Goal: Task Accomplishment & Management: Use online tool/utility

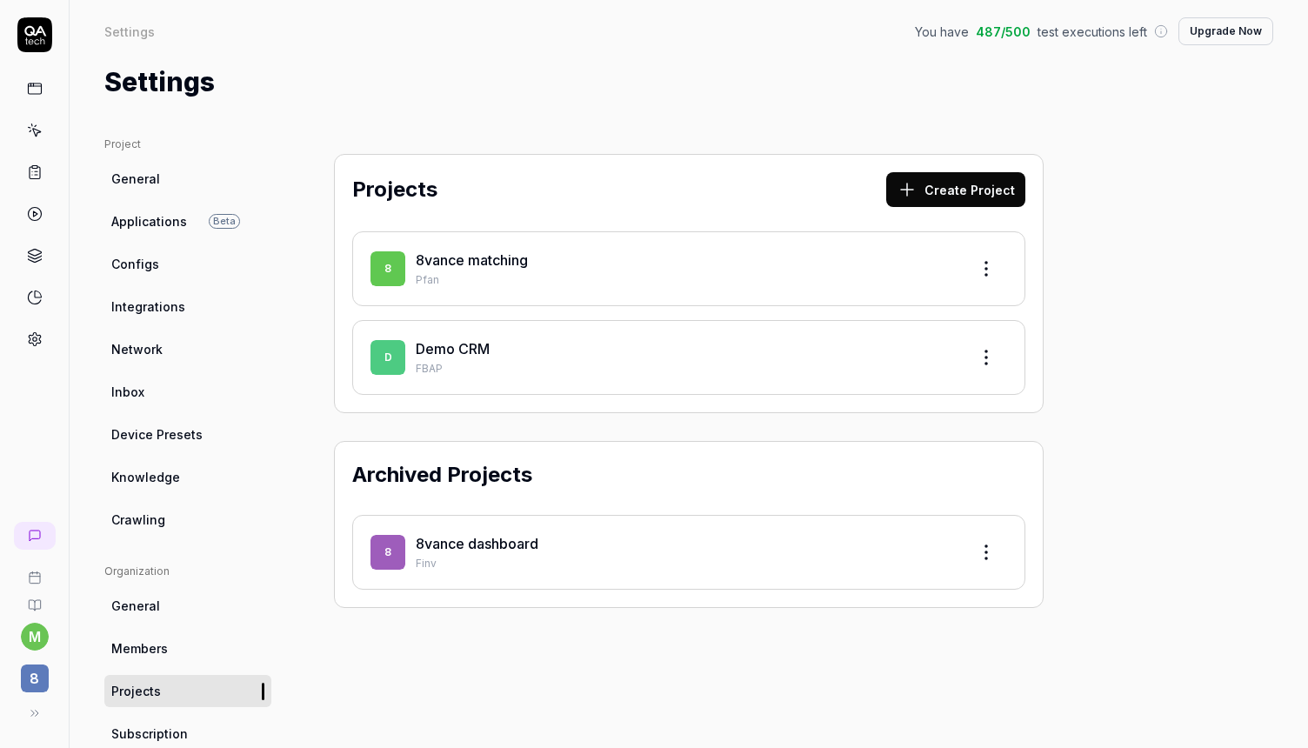
click at [529, 276] on p "Pfan" at bounding box center [685, 280] width 539 height 16
click at [457, 253] on link "8vance matching" at bounding box center [472, 259] width 112 height 17
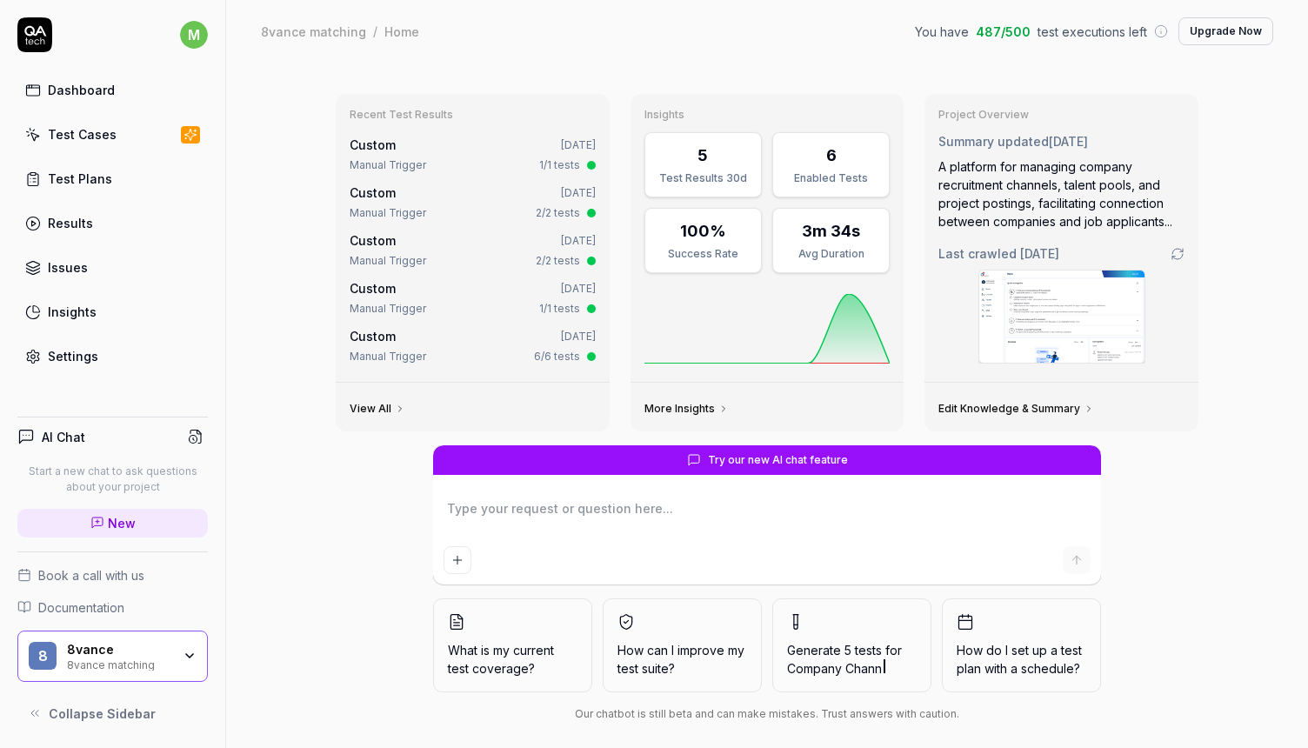
click at [95, 140] on div "Test Cases" at bounding box center [82, 134] width 69 height 18
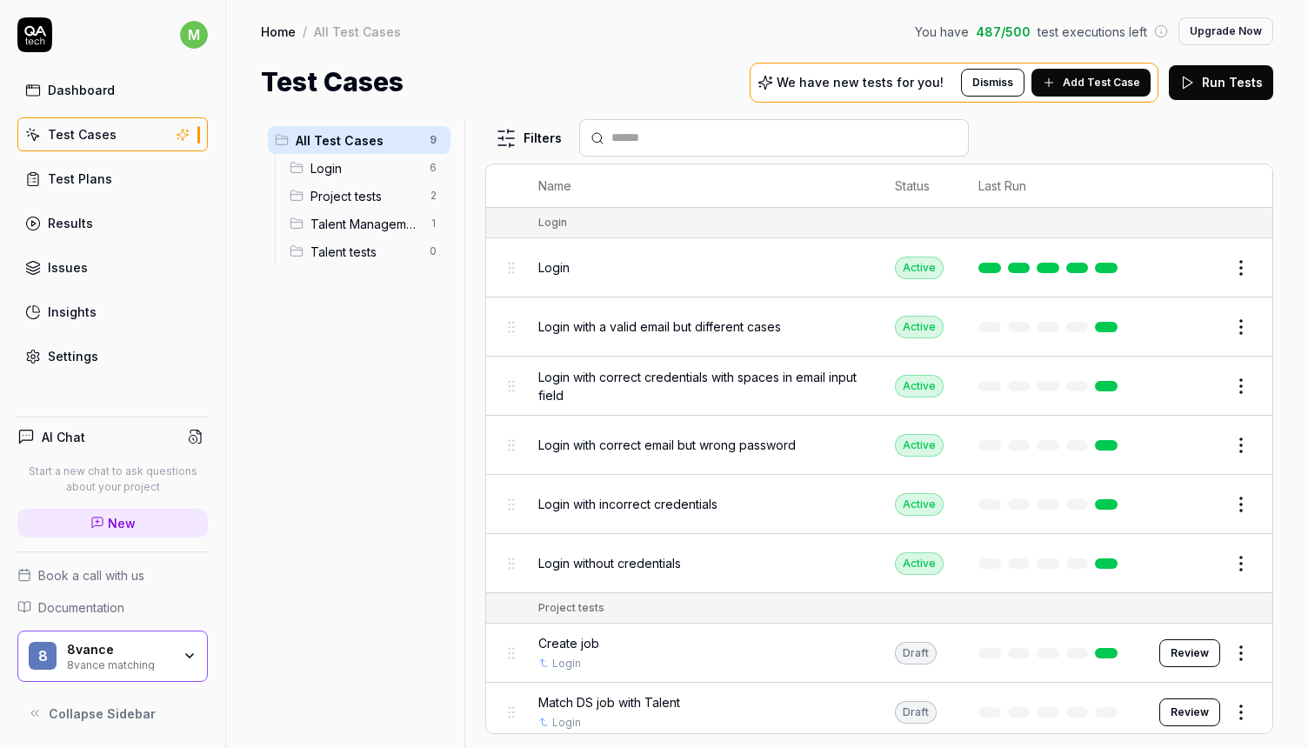
click at [349, 168] on span "Login" at bounding box center [364, 168] width 109 height 18
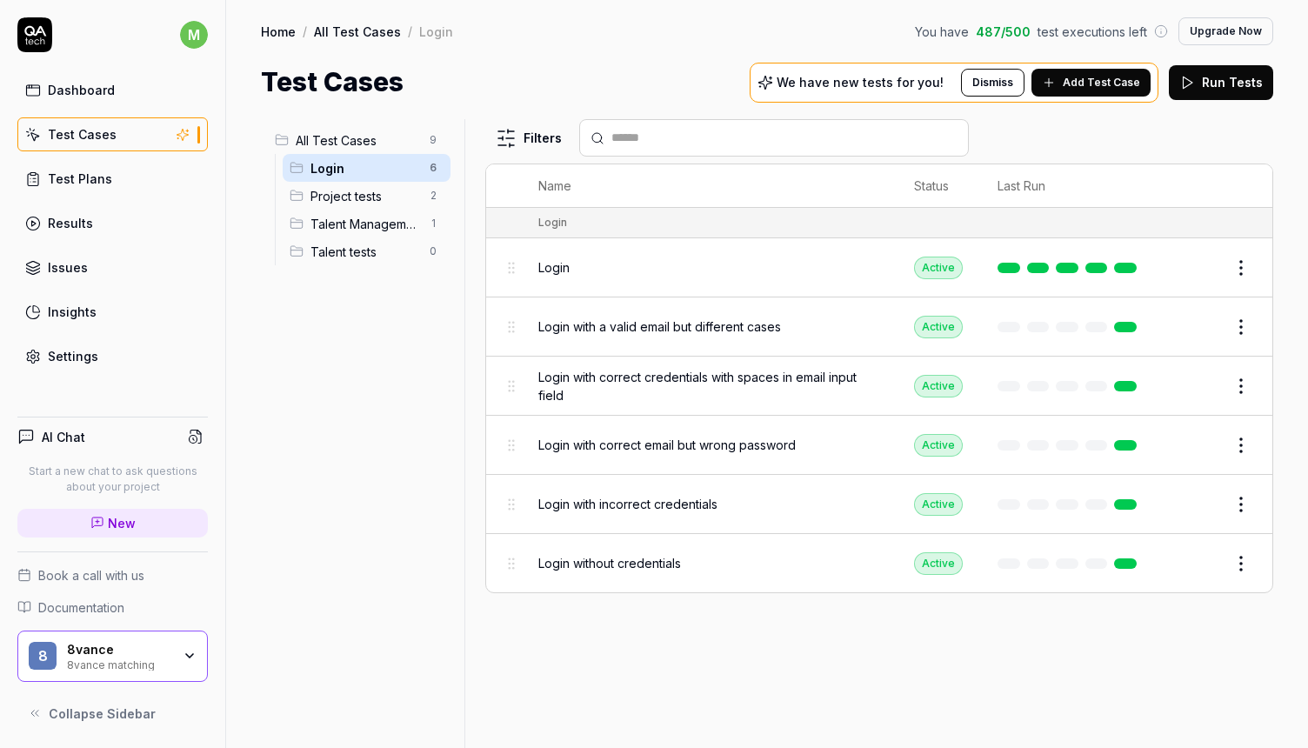
click at [375, 197] on span "Project tests" at bounding box center [364, 196] width 109 height 18
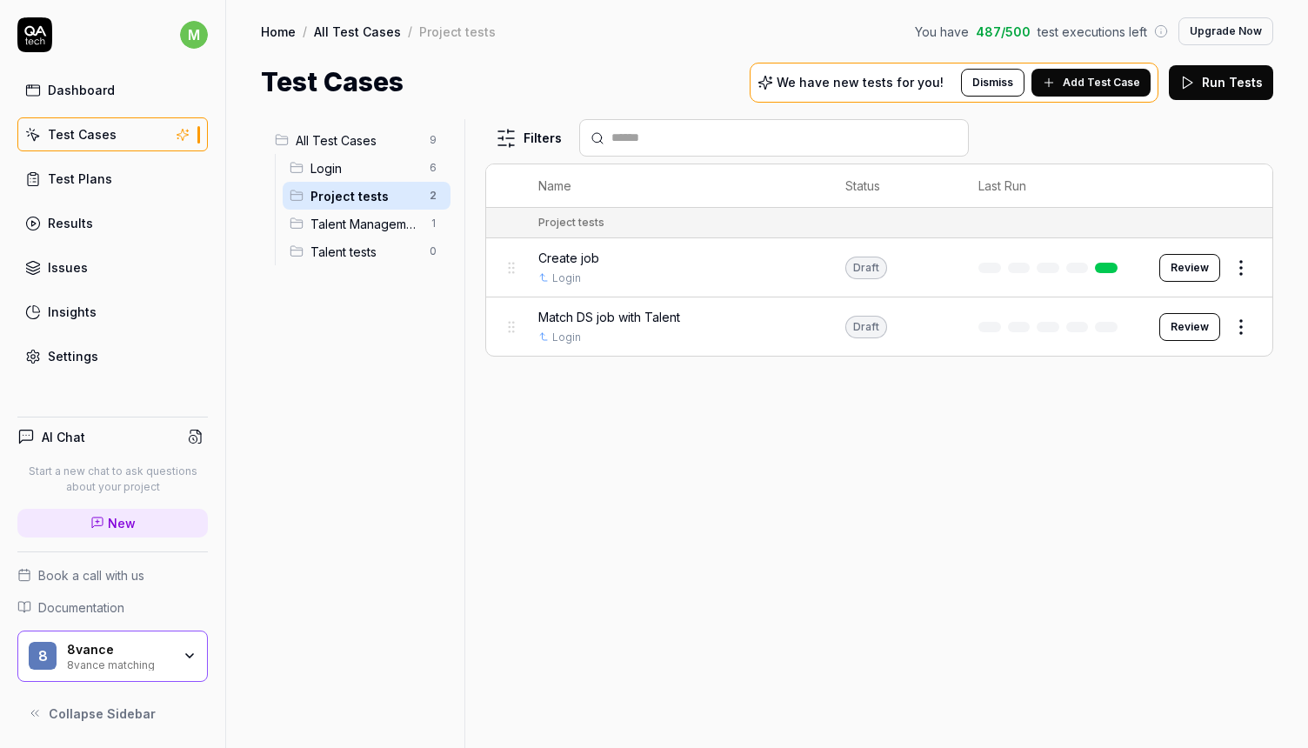
click at [1188, 268] on button "Review" at bounding box center [1189, 268] width 61 height 28
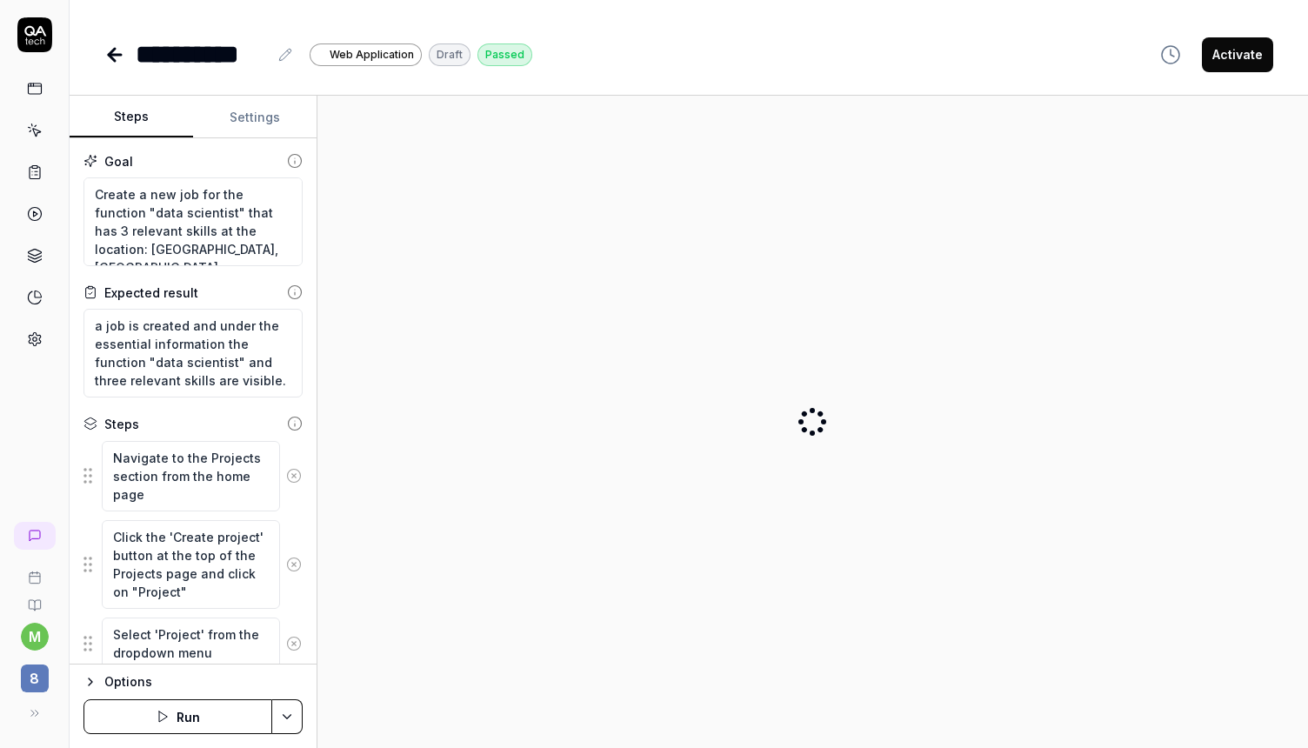
type textarea "*"
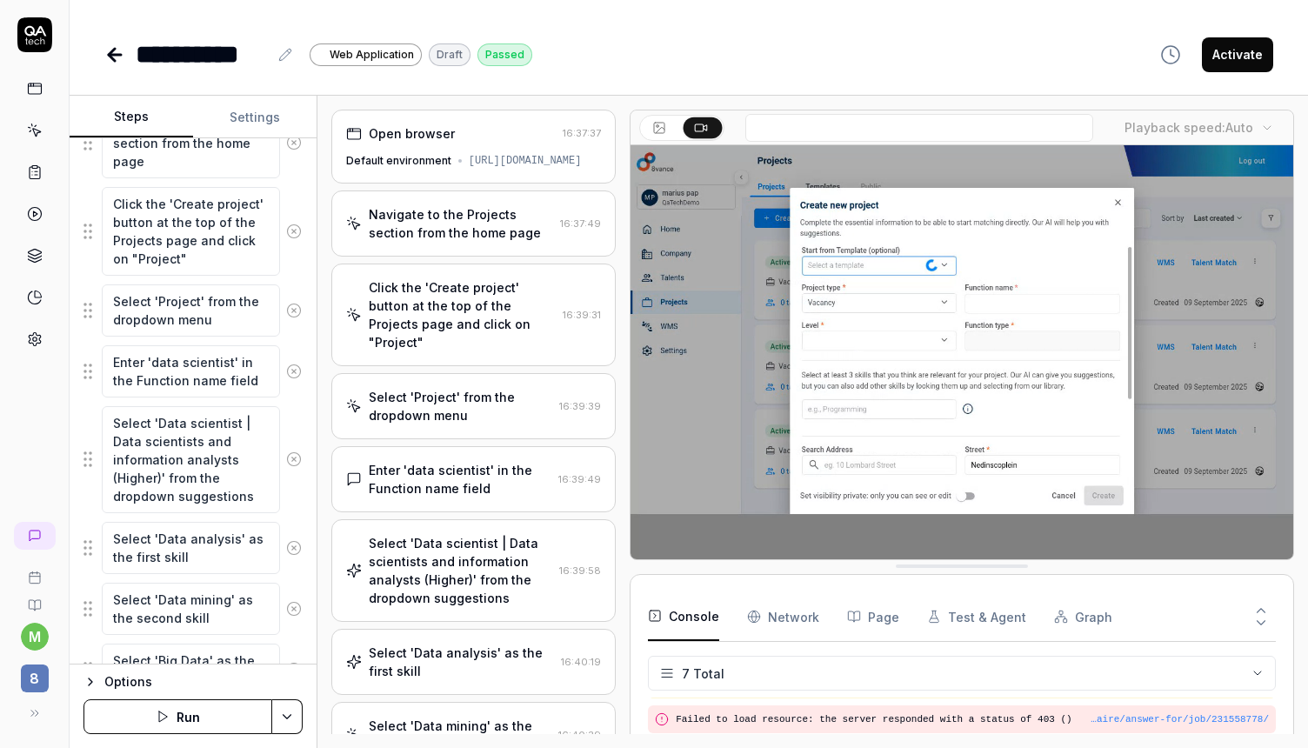
click at [466, 183] on div "Open browser 16:37:37 Default environment [URL][DOMAIN_NAME]" at bounding box center [473, 147] width 284 height 74
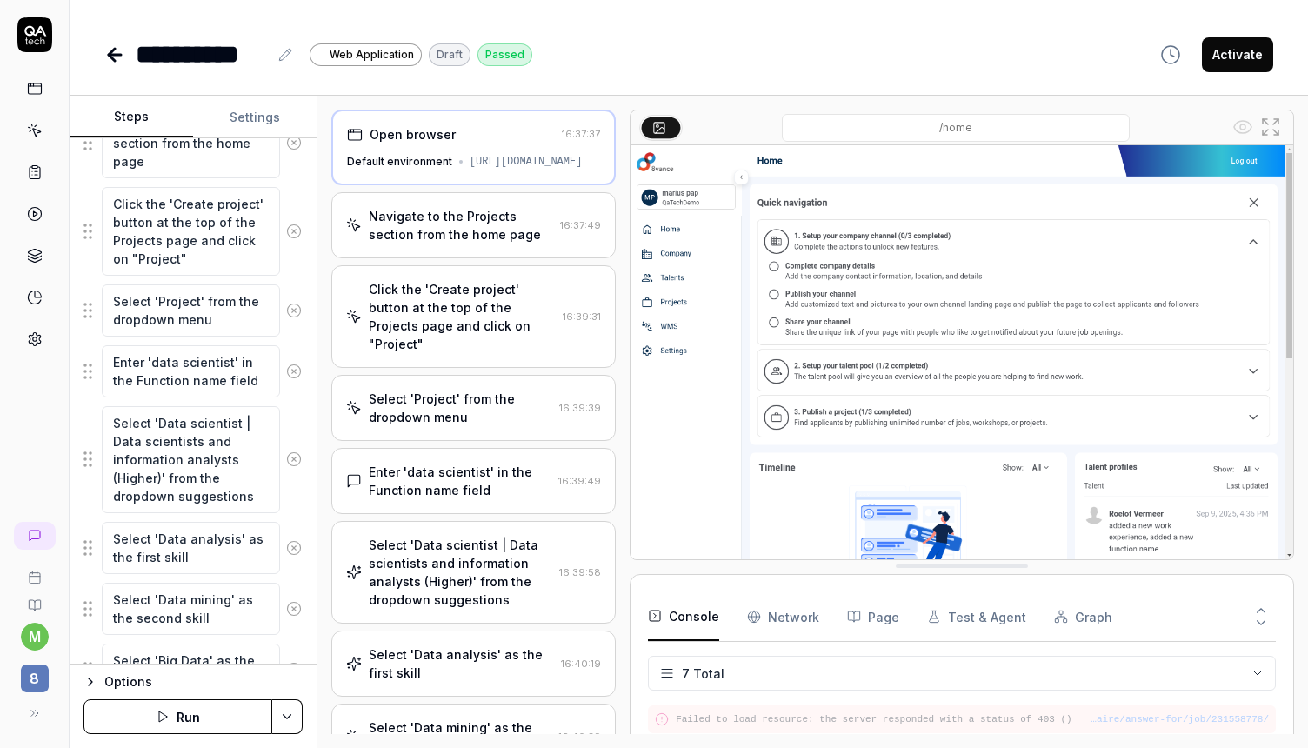
click at [478, 231] on div "Navigate to the Projects section from the home page" at bounding box center [461, 225] width 184 height 37
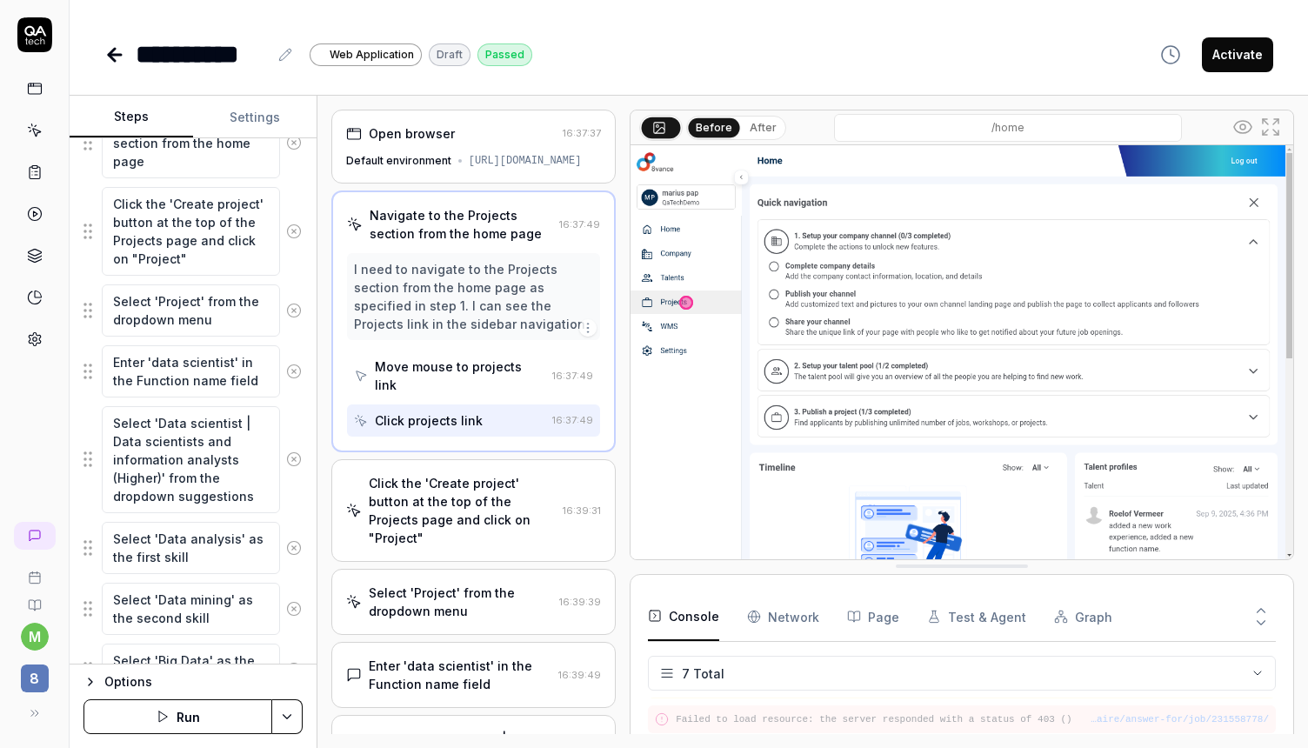
click at [424, 381] on div "Move mouse to projects link" at bounding box center [460, 375] width 170 height 37
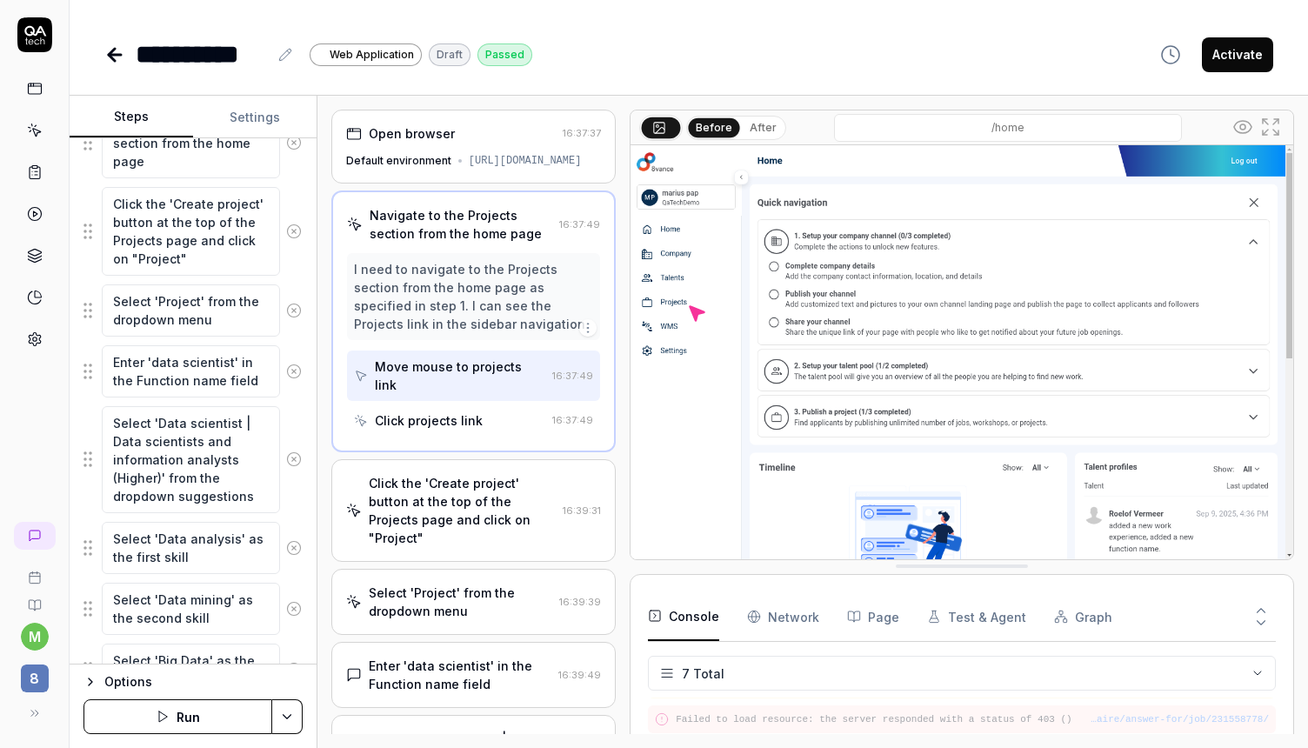
click at [462, 421] on div "Click projects link" at bounding box center [429, 420] width 108 height 18
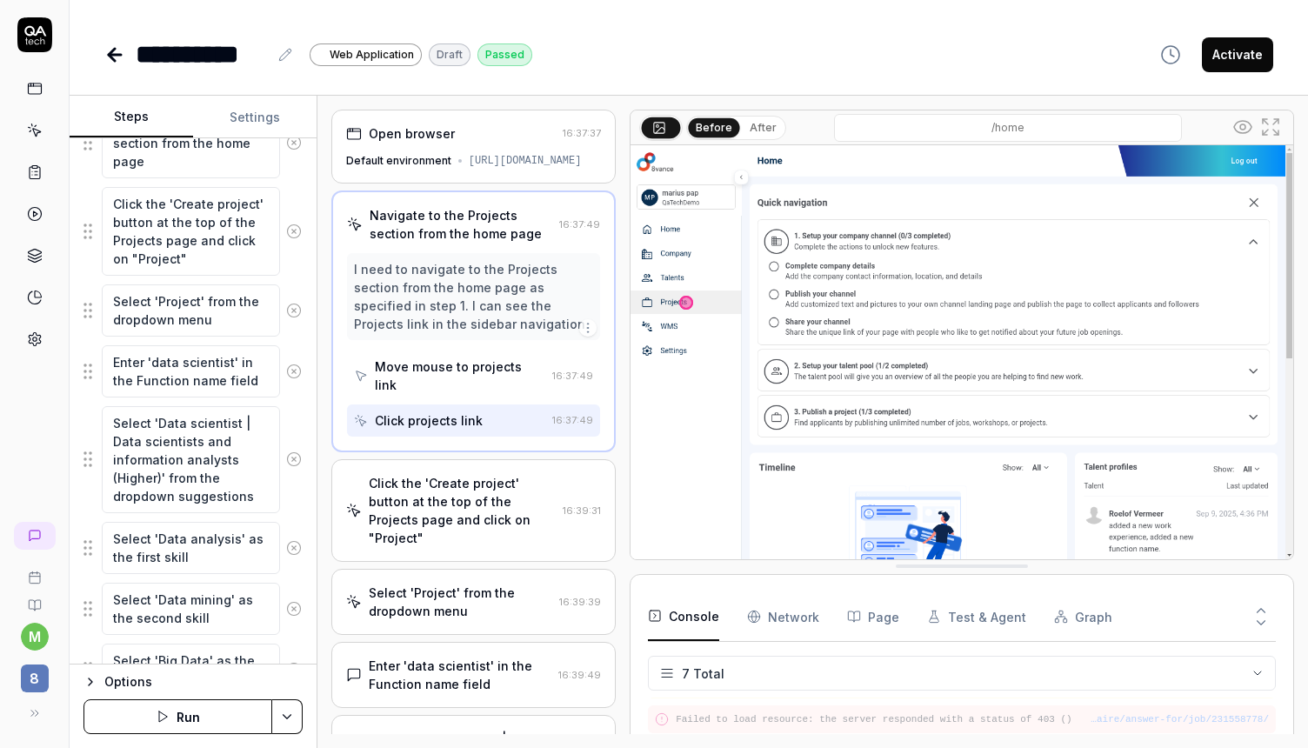
click at [443, 495] on div "Click the 'Create project' button at the top of the Projects page and click on …" at bounding box center [462, 510] width 187 height 73
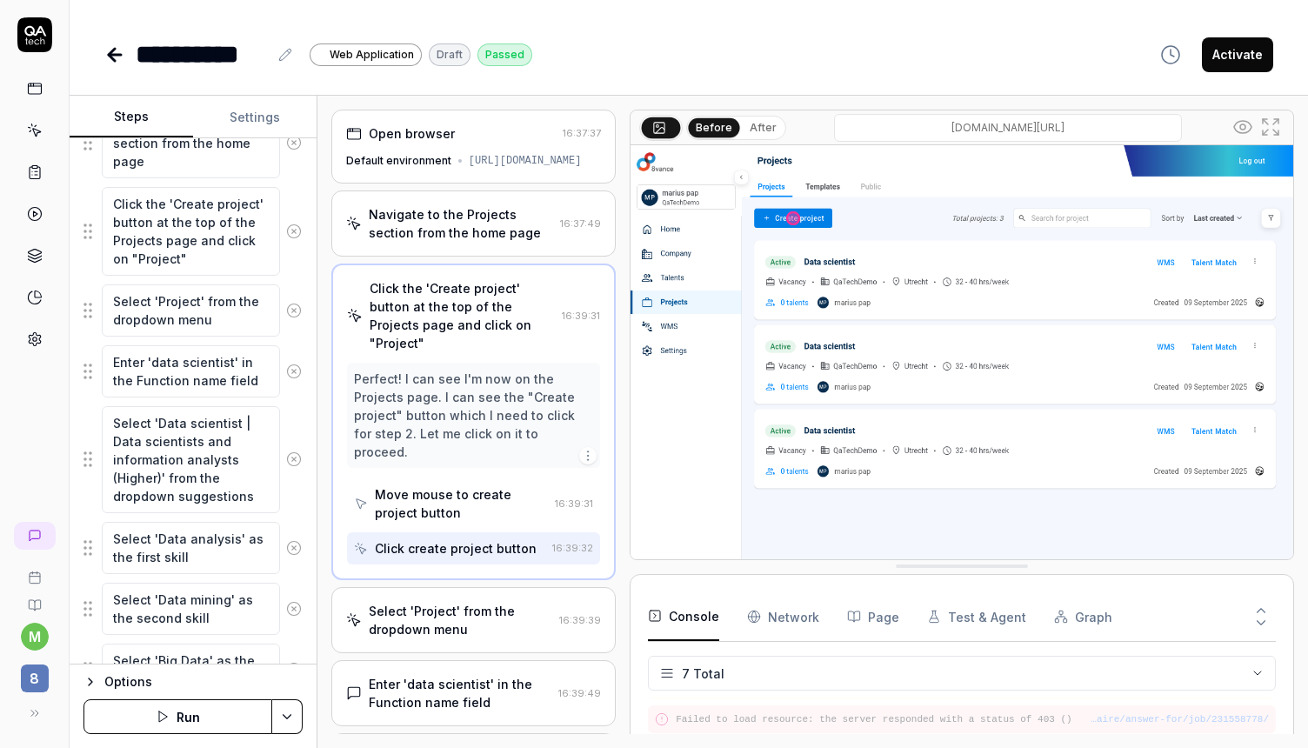
click at [449, 485] on div "Move mouse to create project button" at bounding box center [461, 503] width 173 height 37
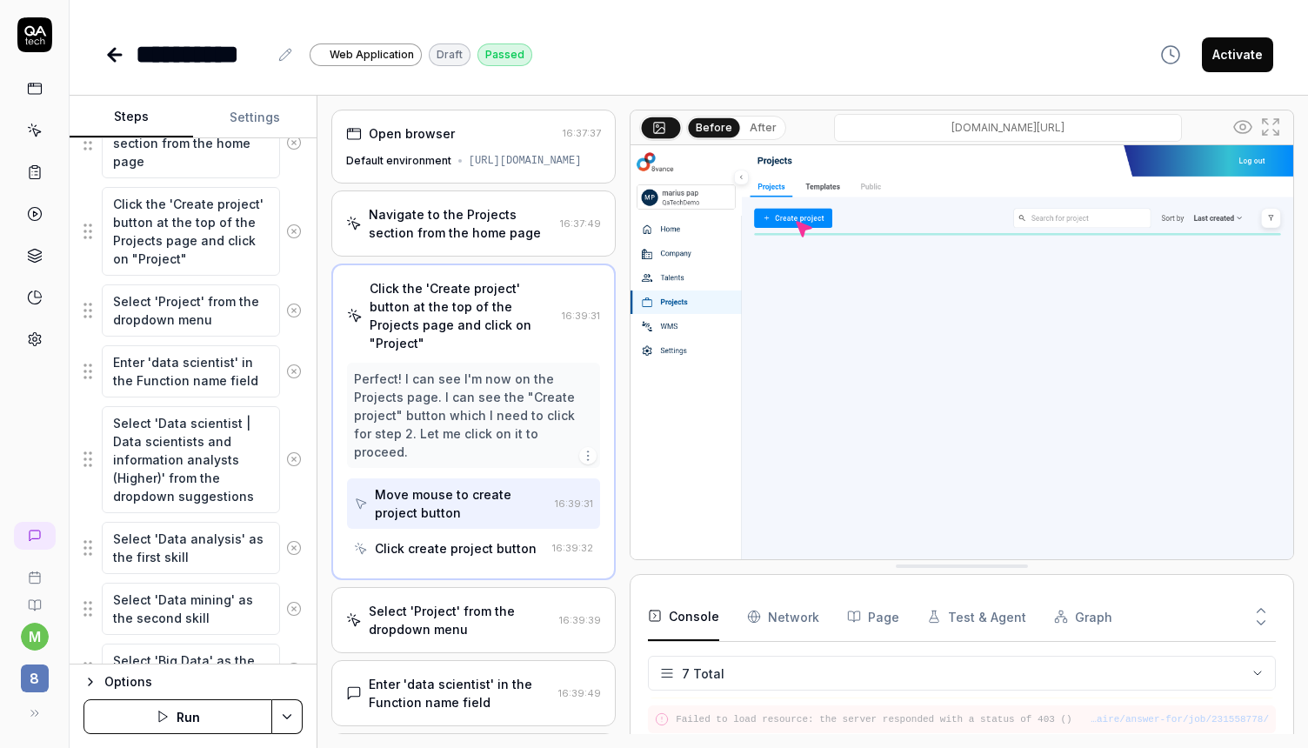
click at [455, 539] on div "Click create project button" at bounding box center [456, 548] width 162 height 18
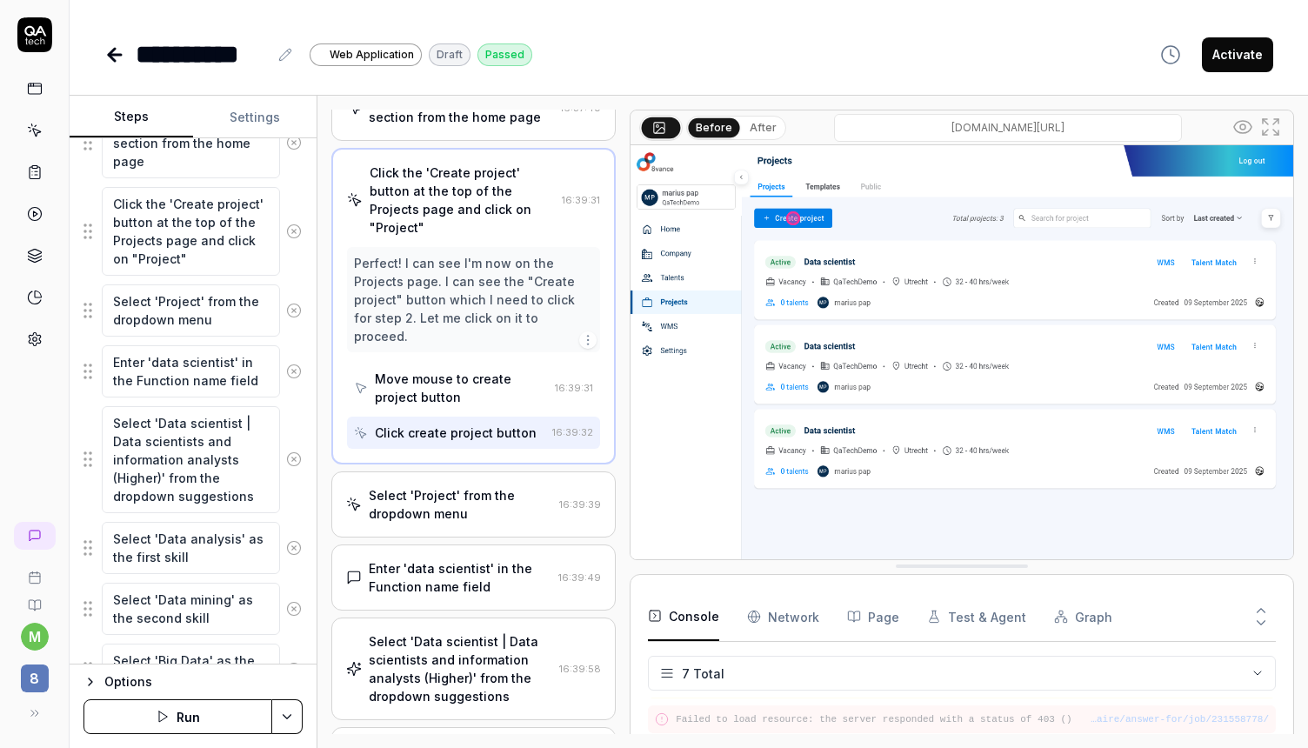
click at [450, 486] on div "Select 'Project' from the dropdown menu" at bounding box center [460, 504] width 183 height 37
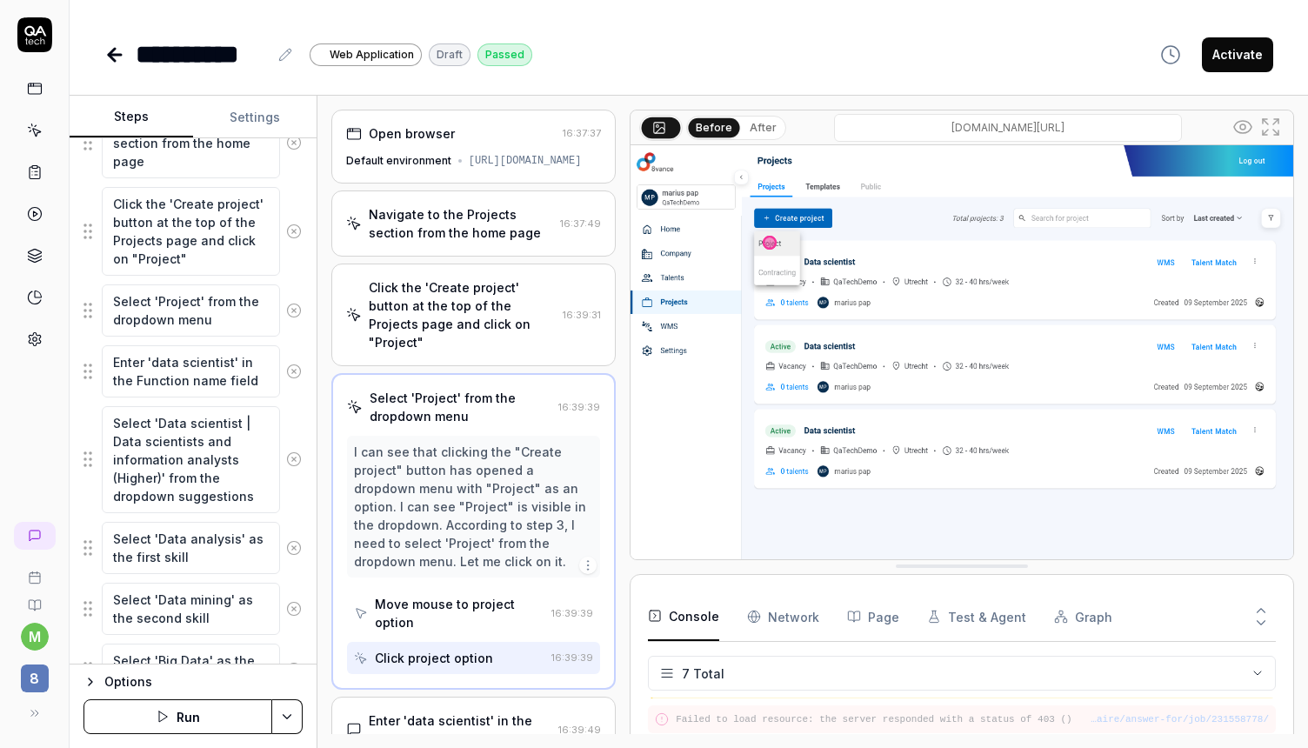
click at [447, 599] on div "Move mouse to project option" at bounding box center [460, 613] width 170 height 37
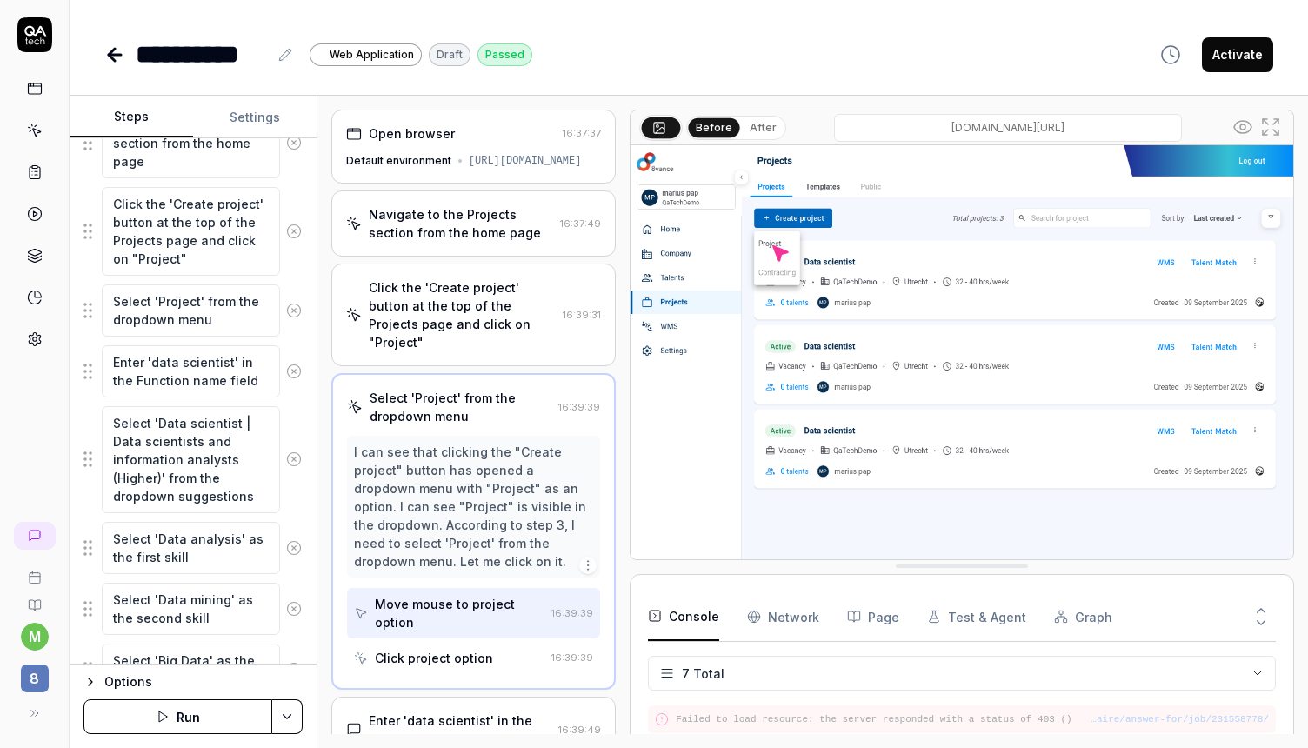
click at [447, 645] on div "Click project option" at bounding box center [449, 658] width 190 height 32
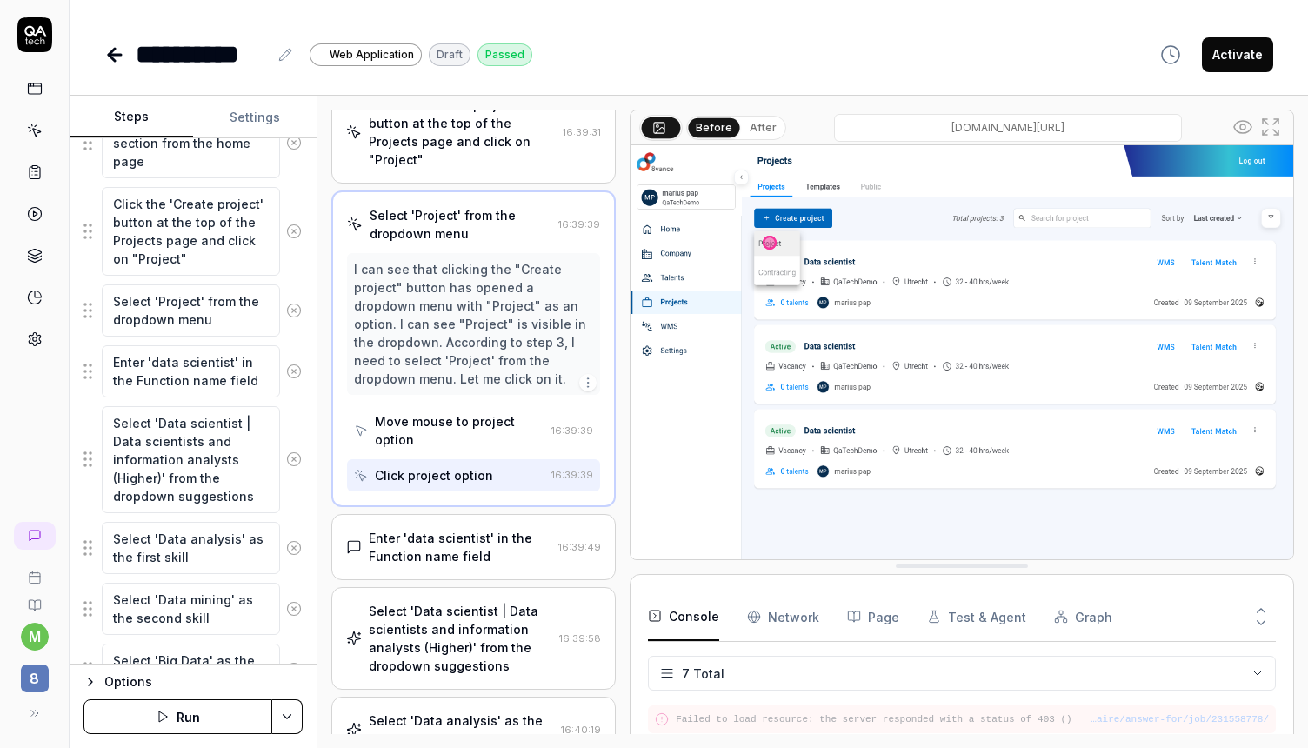
scroll to position [186, 0]
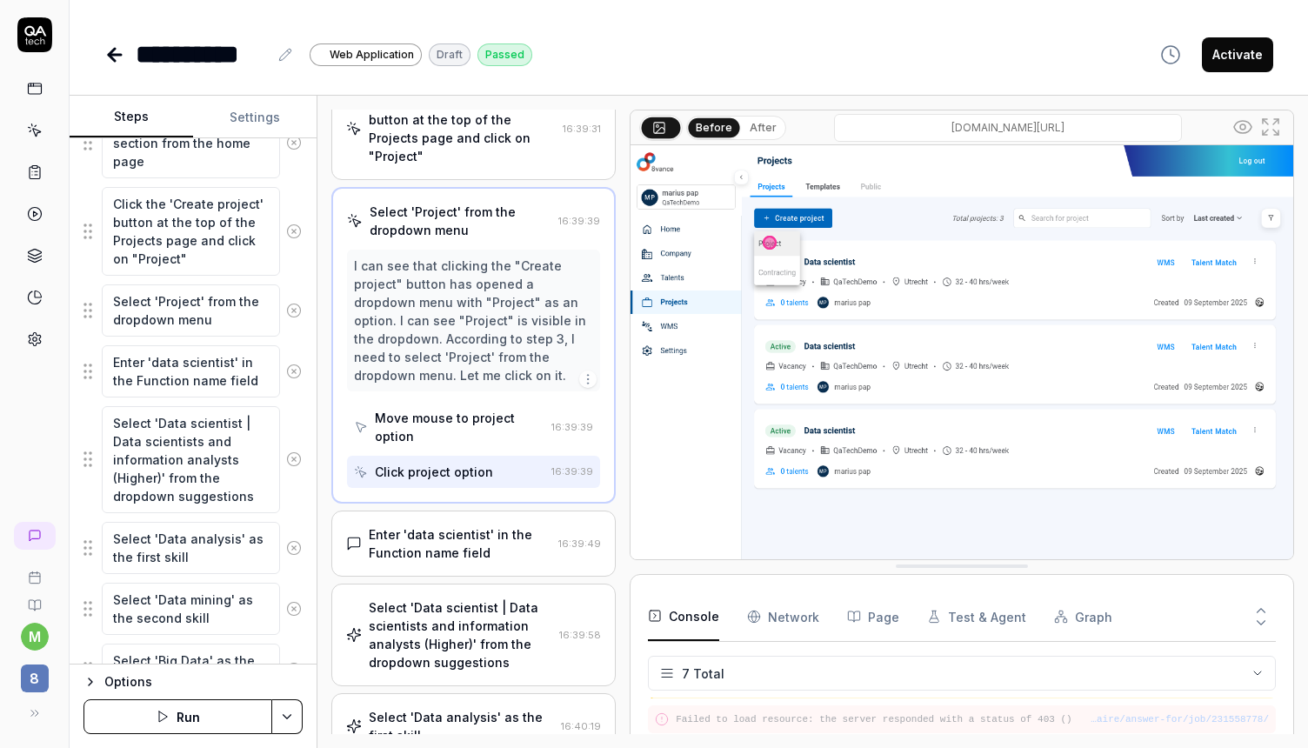
click at [115, 55] on icon at bounding box center [115, 55] width 12 height 0
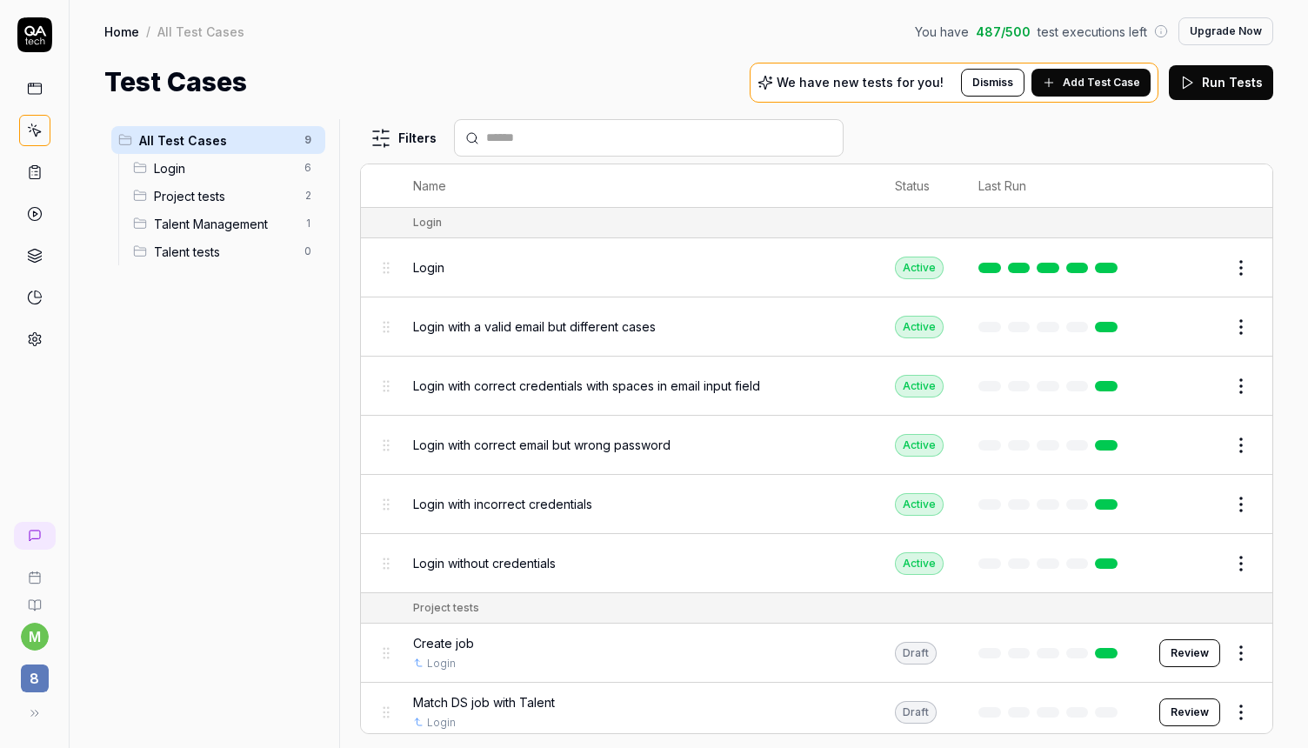
scroll to position [109, 0]
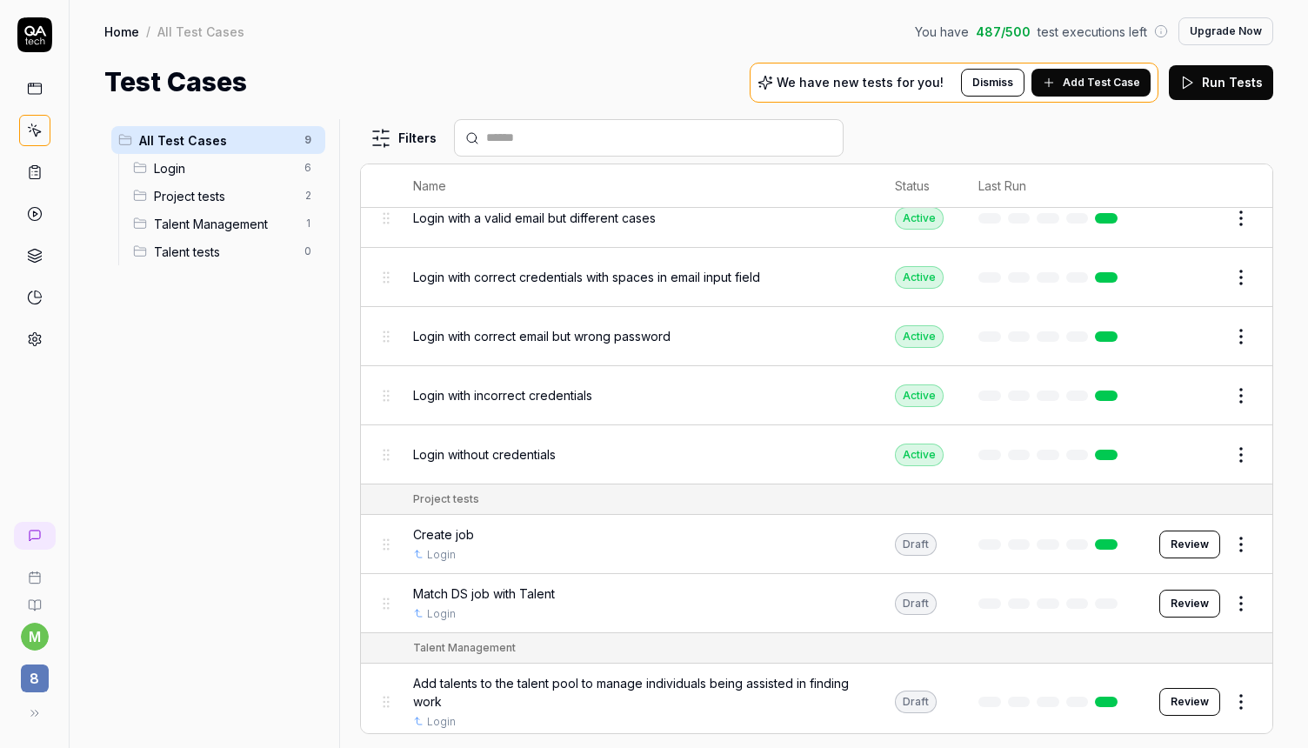
click at [223, 249] on span "Talent tests" at bounding box center [224, 252] width 140 height 18
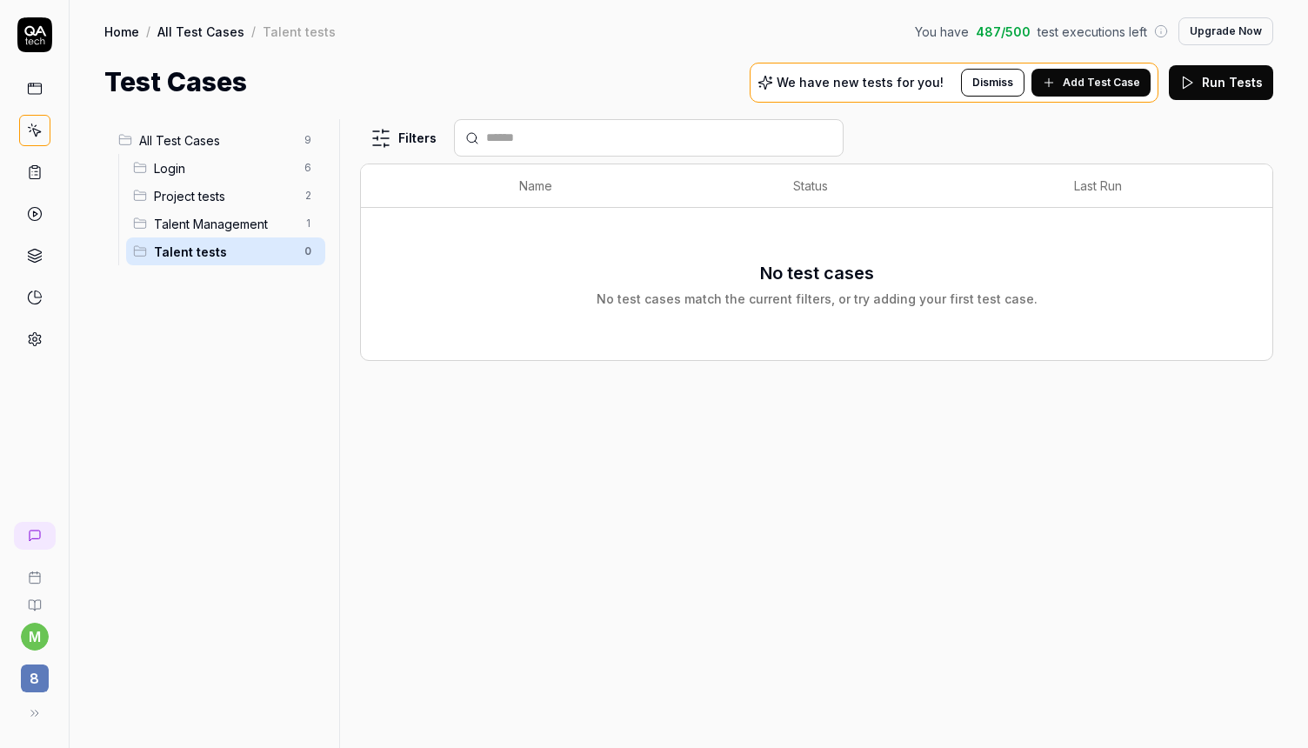
click at [244, 223] on span "Talent Management" at bounding box center [224, 224] width 140 height 18
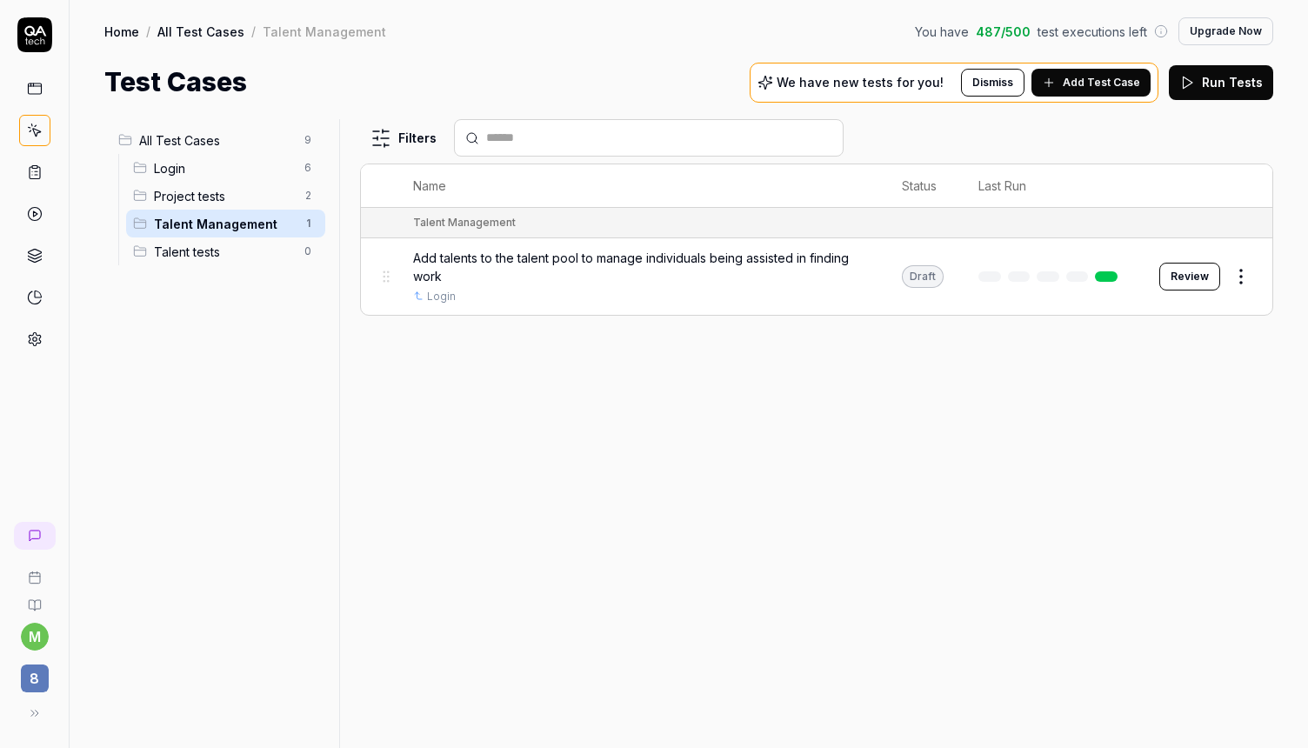
click at [185, 185] on div "Project tests 2" at bounding box center [225, 196] width 199 height 28
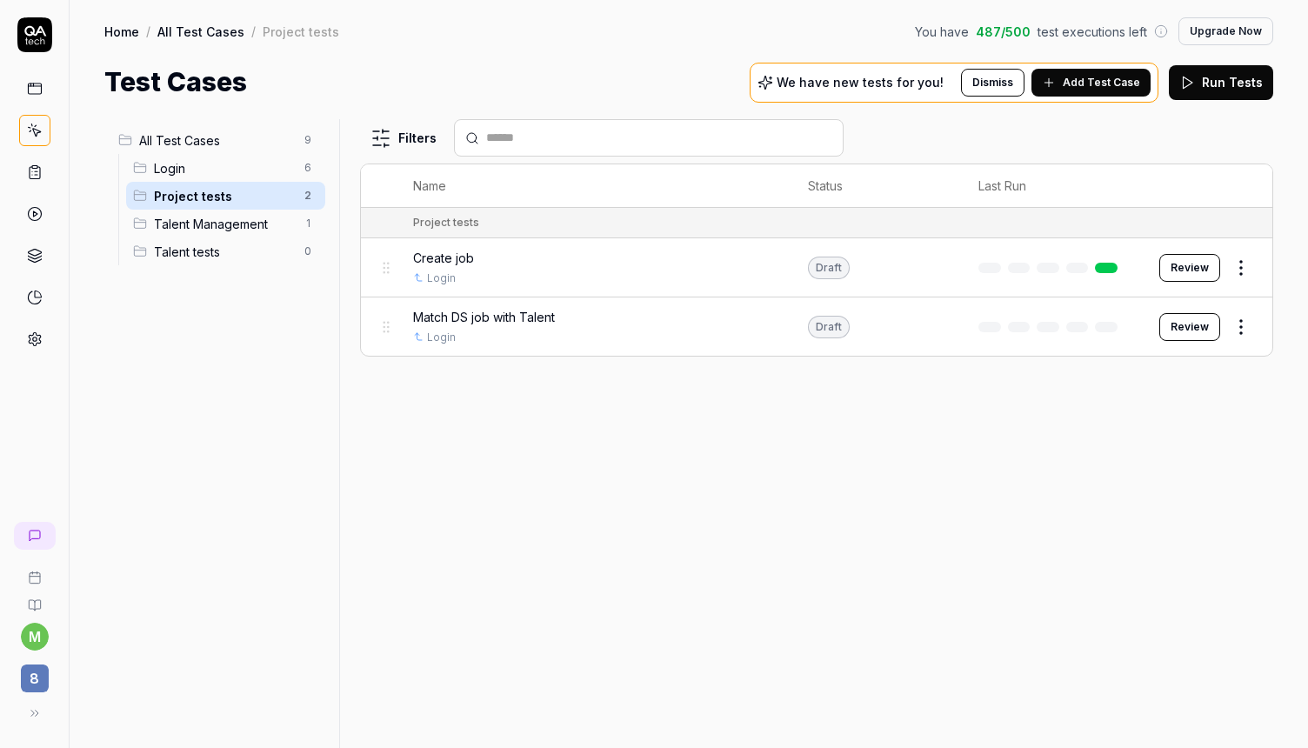
click at [555, 316] on span "Match DS job with Talent" at bounding box center [484, 317] width 142 height 18
click at [37, 289] on link at bounding box center [34, 297] width 31 height 31
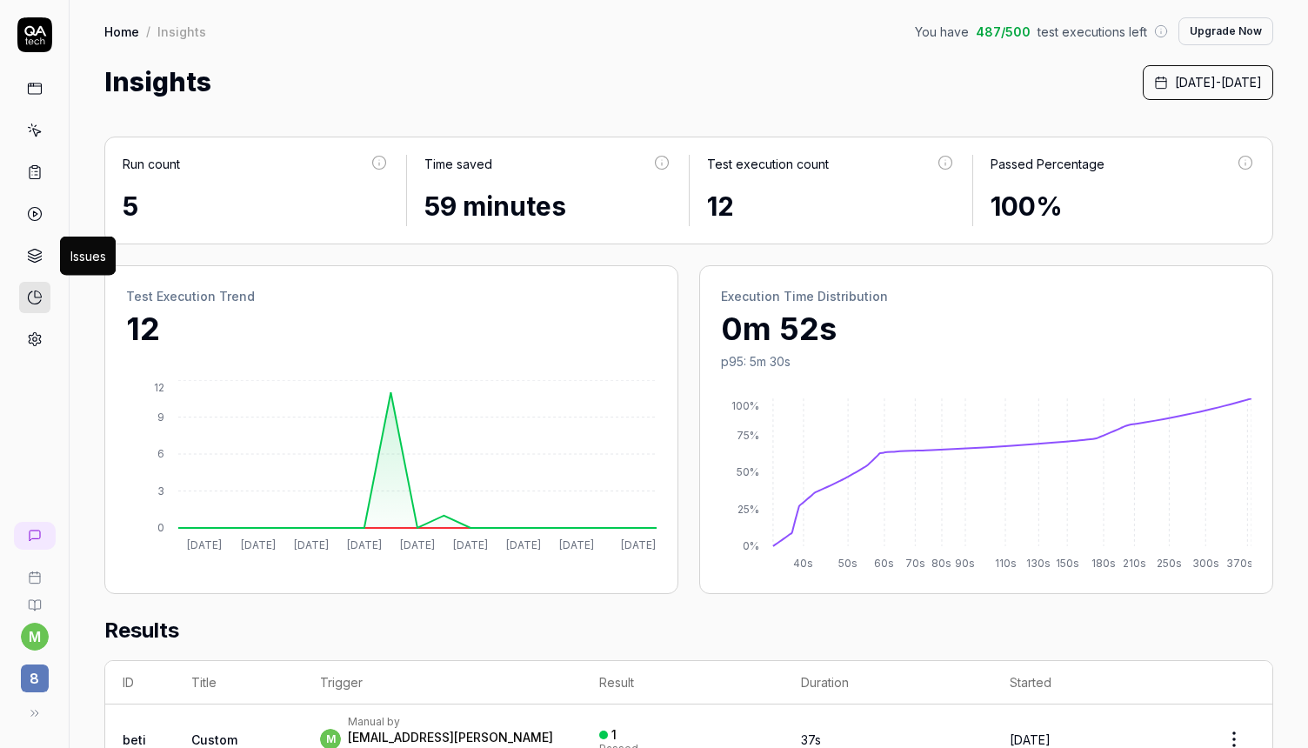
click at [37, 250] on icon at bounding box center [35, 256] width 16 height 16
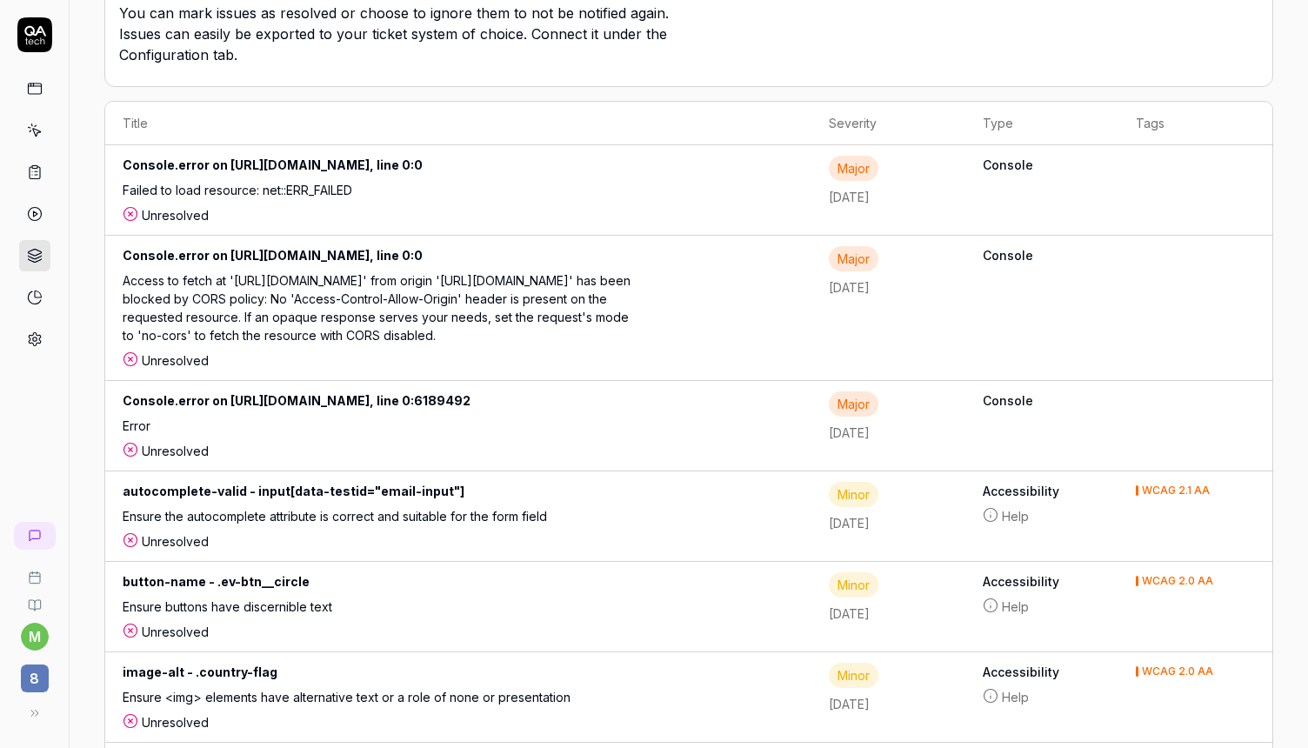
scroll to position [286, 0]
click at [33, 216] on icon at bounding box center [35, 214] width 16 height 16
